Goal: Task Accomplishment & Management: Manage account settings

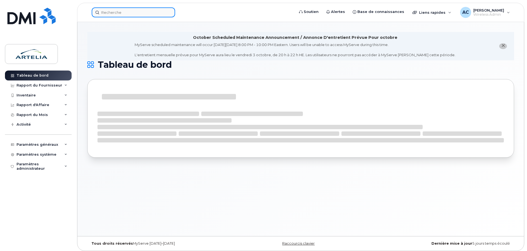
click at [110, 16] on input at bounding box center [133, 12] width 83 height 10
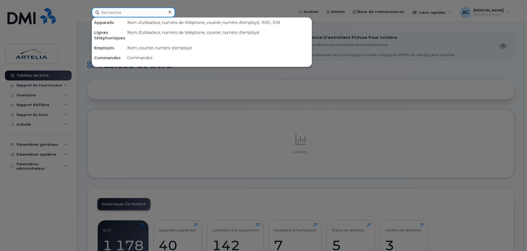
paste input "4384359348"
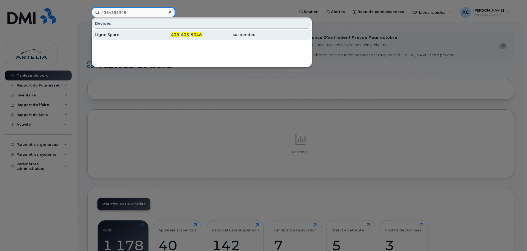
type input "4384359348"
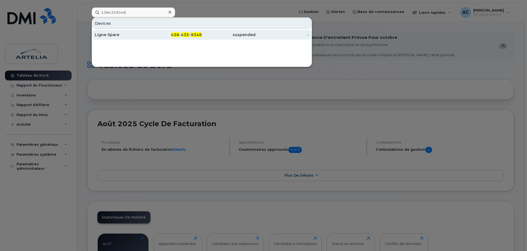
click at [106, 34] on div "Ligne Spare" at bounding box center [122, 35] width 54 height 6
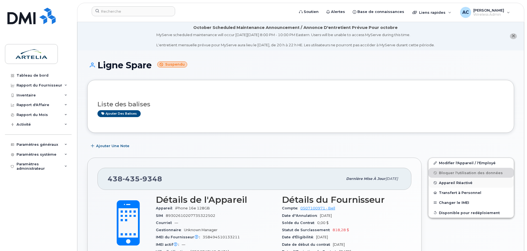
click at [452, 182] on span "Appareil Réactivé" at bounding box center [456, 183] width 34 height 4
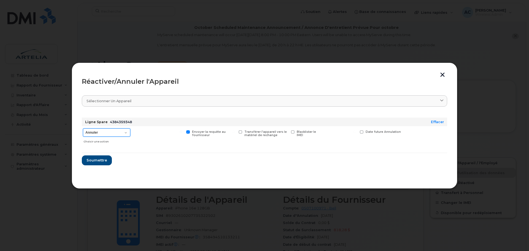
click at [115, 133] on select "Annuler Suspendre - Prolonger la suspension Réactiver" at bounding box center [106, 132] width 47 height 8
select select "[object Object]"
click at [83, 128] on select "Annuler Suspendre - Prolonger la suspension Réactiver" at bounding box center [106, 132] width 47 height 8
click at [98, 160] on span "Soumettre" at bounding box center [96, 160] width 21 height 5
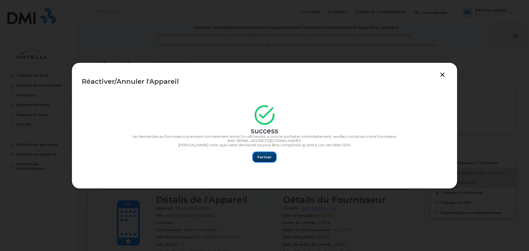
click at [269, 157] on span "Fermer" at bounding box center [264, 157] width 14 height 5
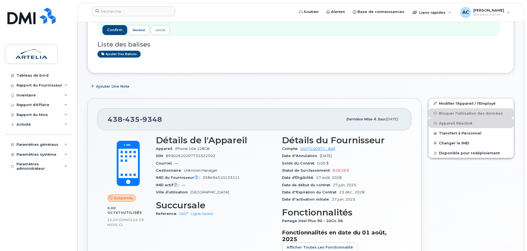
scroll to position [90, 0]
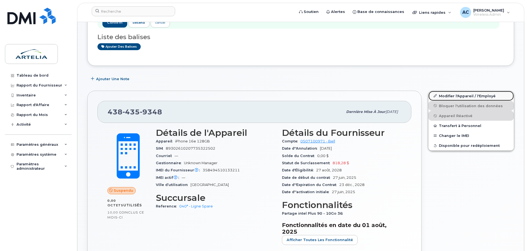
click at [459, 96] on link "Modifier l'Appareil / l'Employé" at bounding box center [471, 96] width 85 height 10
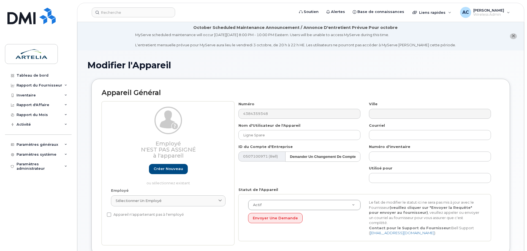
select select "29521960"
click at [282, 134] on input "Ligne Spare" at bounding box center [300, 135] width 122 height 10
paste input "[PERSON_NAME]"
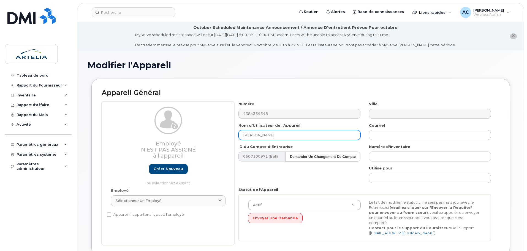
click at [269, 137] on input "[PERSON_NAME]" at bounding box center [300, 135] width 122 height 10
paste input "[PERSON_NAME]"
type input "[PERSON_NAME]"
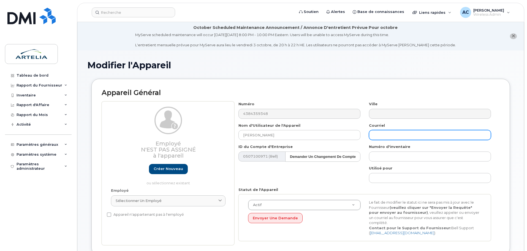
click at [385, 134] on input "text" at bounding box center [430, 135] width 122 height 10
paste input "[PERSON_NAME][EMAIL_ADDRESS][PERSON_NAME][DOMAIN_NAME]"
type input "[PERSON_NAME][EMAIL_ADDRESS][PERSON_NAME][DOMAIN_NAME]"
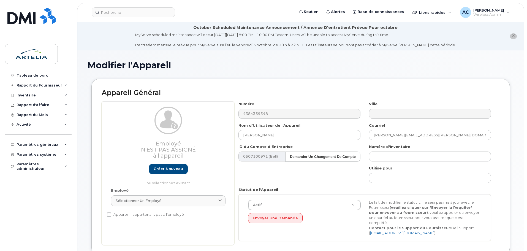
click at [366, 133] on div "[PERSON_NAME] [PERSON_NAME][EMAIL_ADDRESS][PERSON_NAME][DOMAIN_NAME]" at bounding box center [430, 131] width 131 height 17
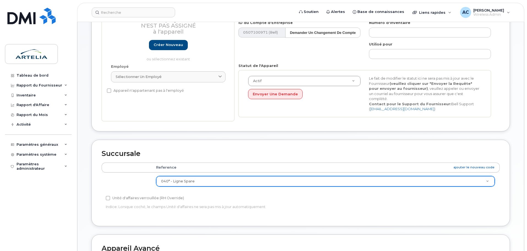
scroll to position [131, 0]
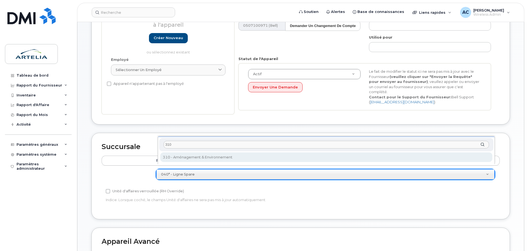
type input "310"
select select "29521993"
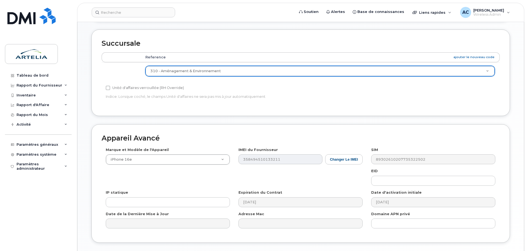
scroll to position [267, 0]
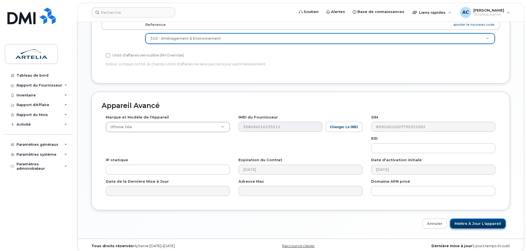
click at [479, 219] on input "Mettre à jour l'appareil" at bounding box center [478, 223] width 56 height 10
type input "Sauvegarde..."
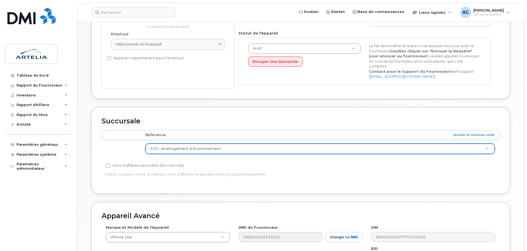
scroll to position [141, 0]
